Goal: Task Accomplishment & Management: Manage account settings

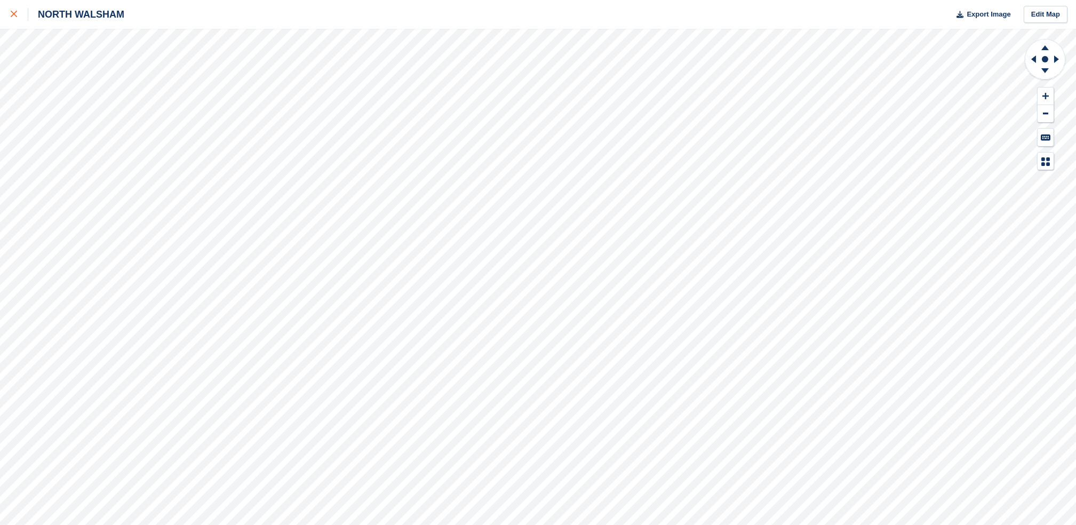
click at [11, 8] on div at bounding box center [20, 14] width 18 height 13
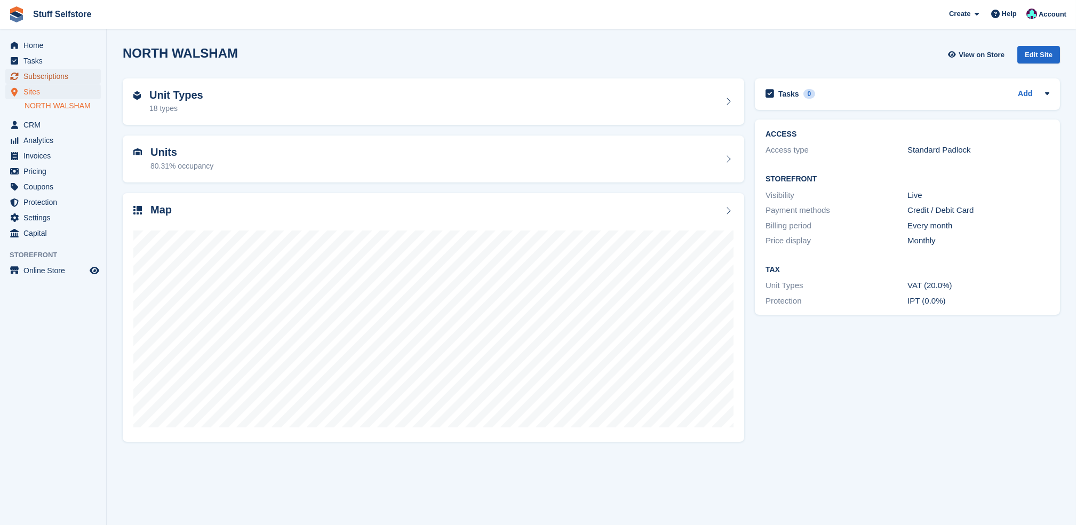
click at [64, 74] on span "Subscriptions" at bounding box center [55, 76] width 64 height 15
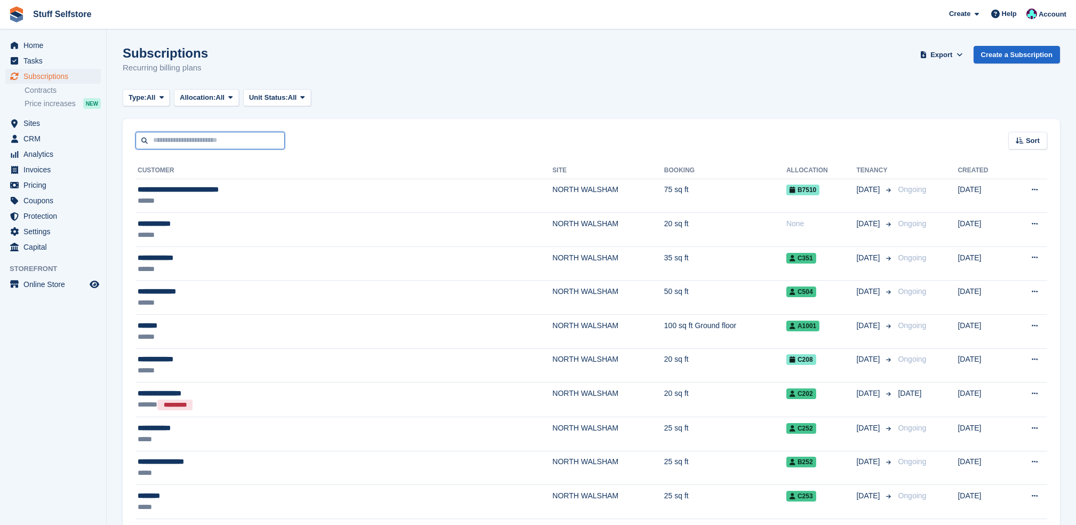
drag, startPoint x: 249, startPoint y: 145, endPoint x: 249, endPoint y: 131, distance: 13.9
click at [249, 145] on input "text" at bounding box center [210, 141] width 149 height 18
type input "*****"
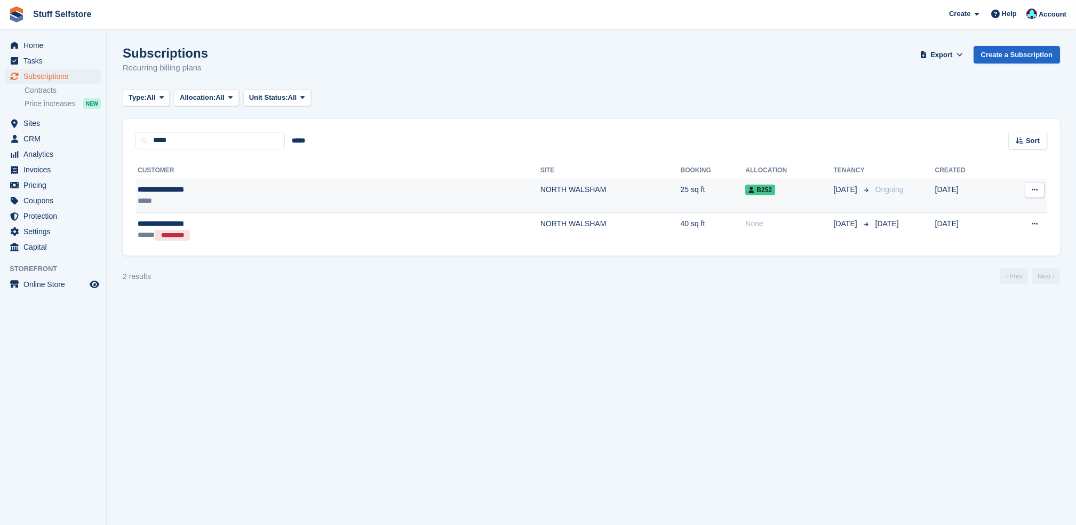
click at [252, 190] on div "**********" at bounding box center [232, 189] width 188 height 11
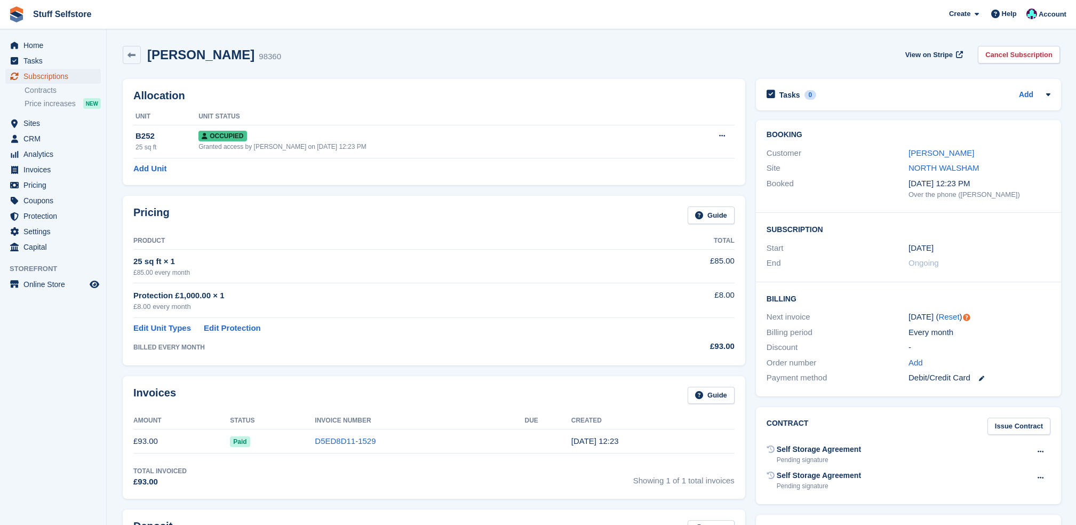
click at [81, 74] on span "Subscriptions" at bounding box center [55, 76] width 64 height 15
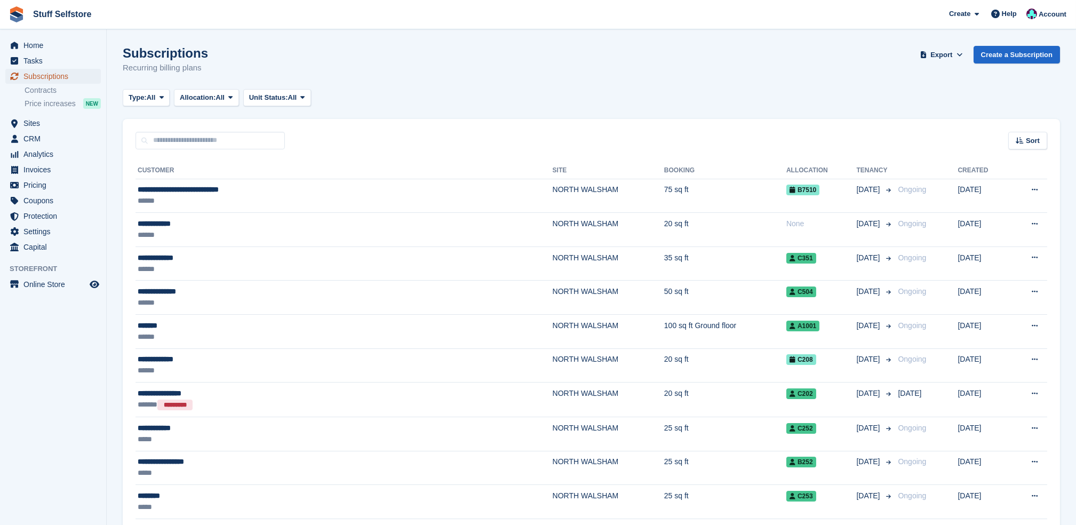
click at [87, 71] on span "Subscriptions" at bounding box center [55, 76] width 64 height 15
click at [83, 76] on span "Subscriptions" at bounding box center [55, 76] width 64 height 15
click at [86, 116] on span "Sites" at bounding box center [55, 123] width 64 height 15
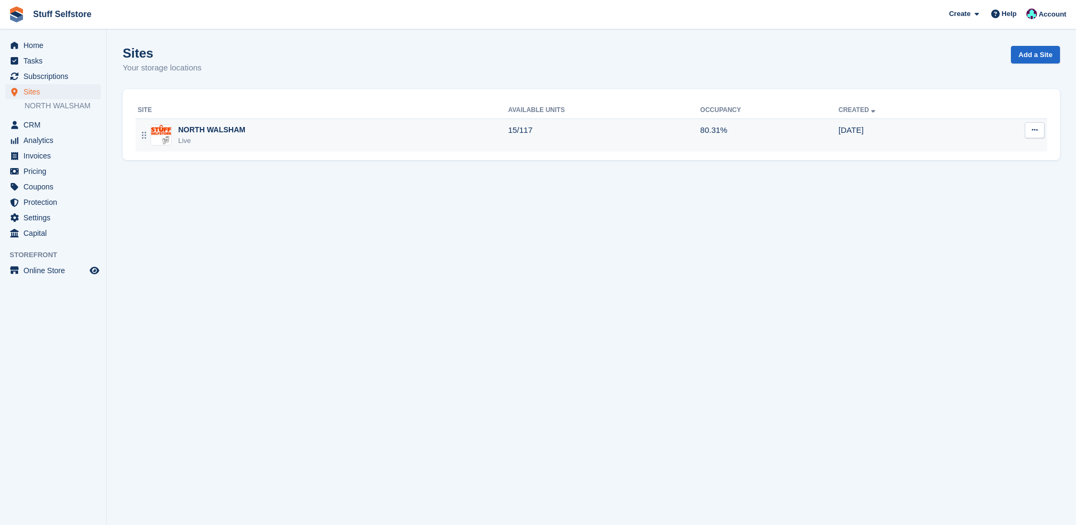
click at [304, 145] on div "NORTH WALSHAM Live" at bounding box center [323, 135] width 370 height 22
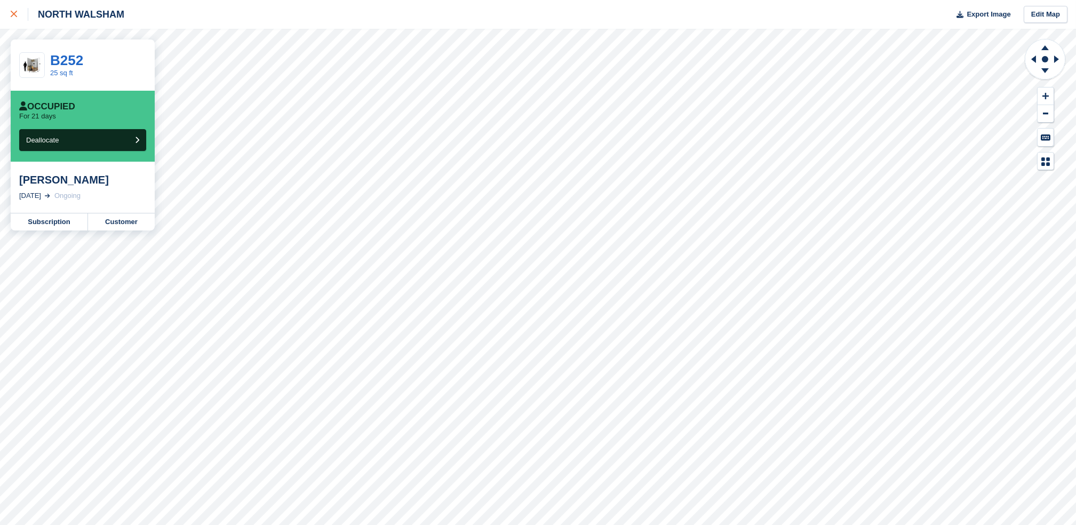
click at [18, 20] on div at bounding box center [20, 14] width 18 height 13
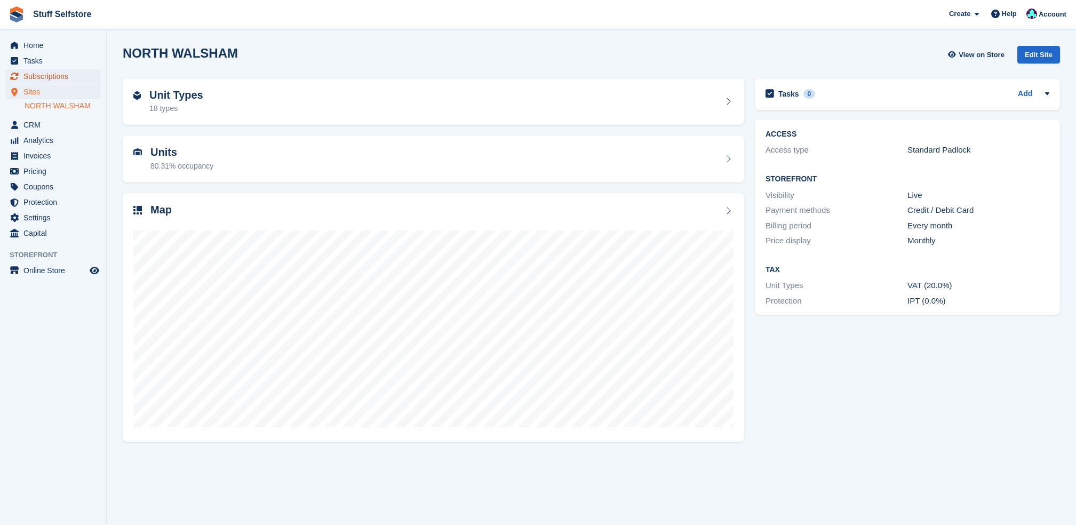
click at [12, 79] on icon "menu" at bounding box center [15, 76] width 8 height 7
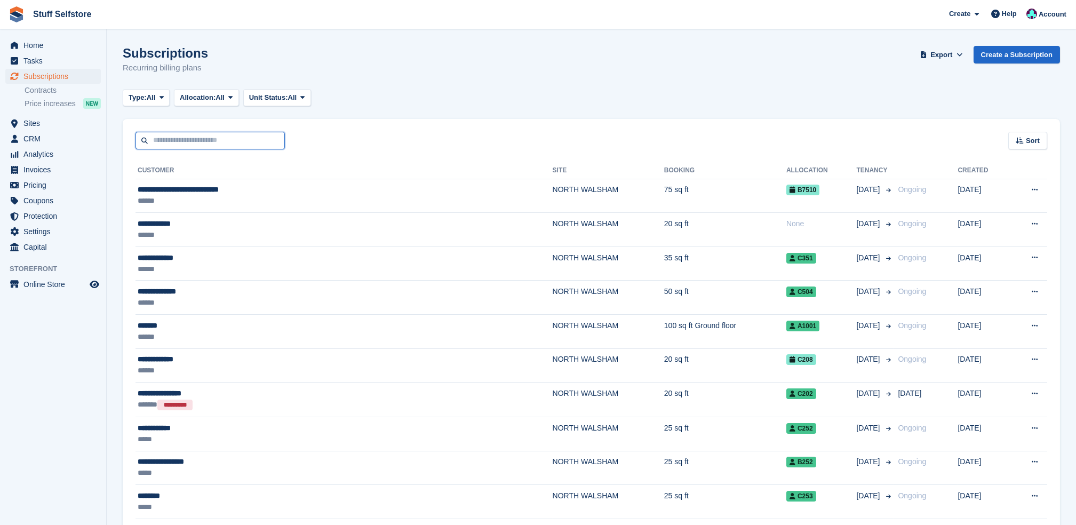
click at [215, 140] on input "text" at bounding box center [210, 141] width 149 height 18
